Goal: Task Accomplishment & Management: Use online tool/utility

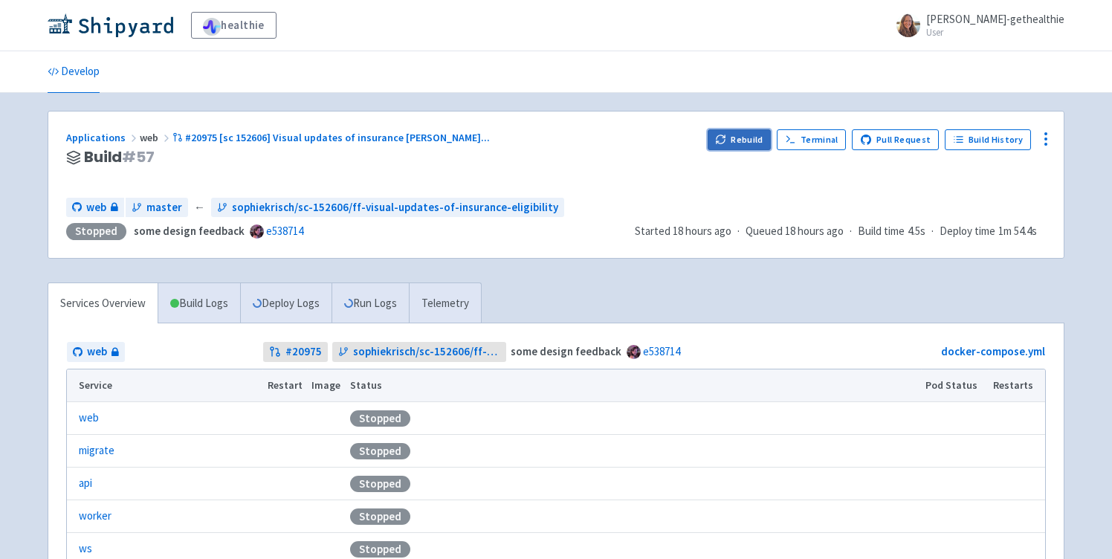
click at [747, 136] on button "Rebuild" at bounding box center [740, 139] width 64 height 21
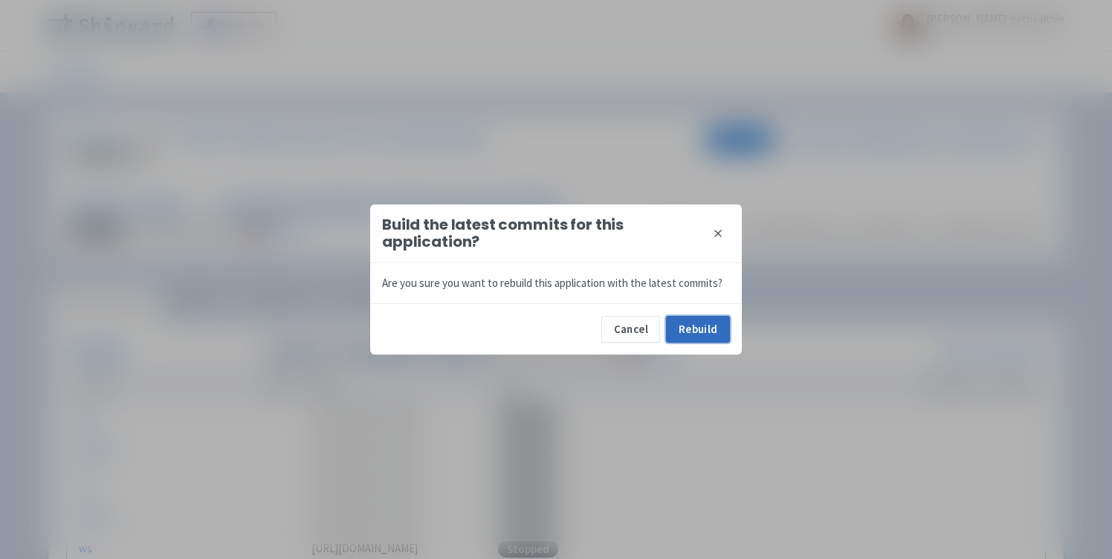
click at [717, 326] on button "Rebuild" at bounding box center [698, 329] width 64 height 27
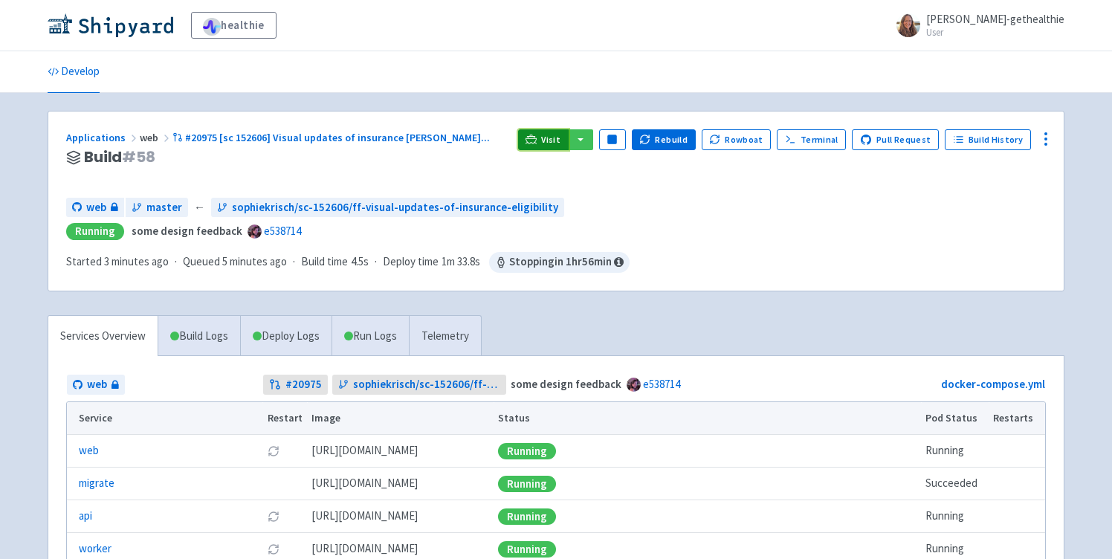
click at [547, 138] on link "Visit" at bounding box center [543, 139] width 51 height 21
